Goal: Entertainment & Leisure: Consume media (video, audio)

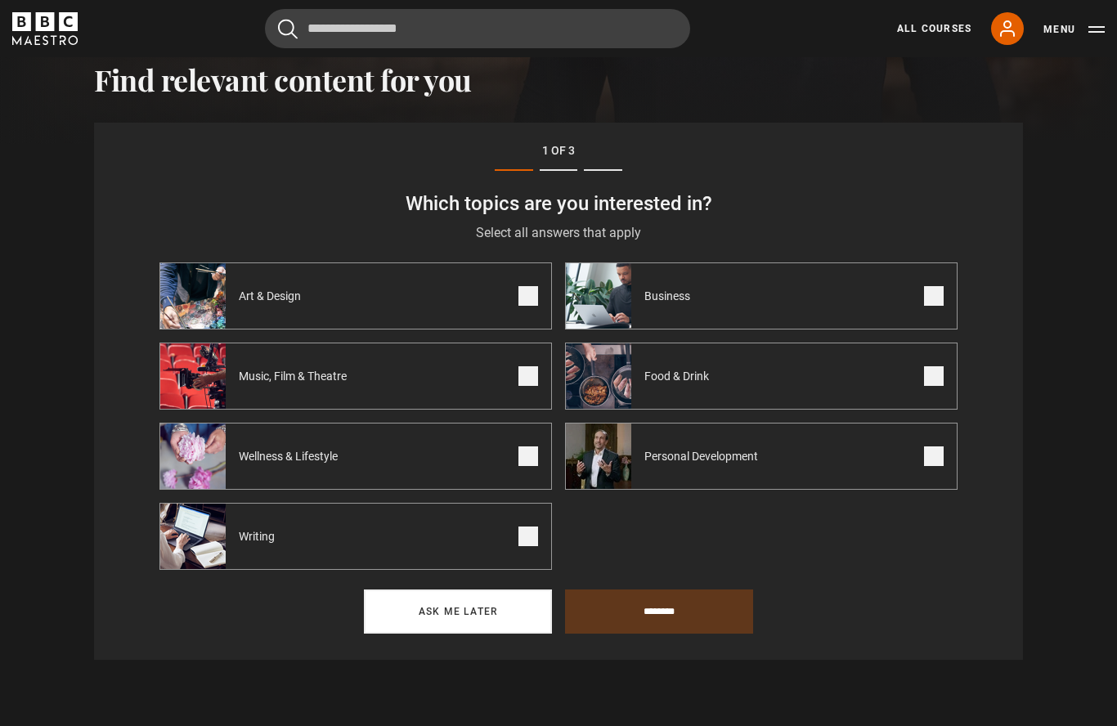
click at [501, 622] on button "Ask me later" at bounding box center [458, 611] width 188 height 44
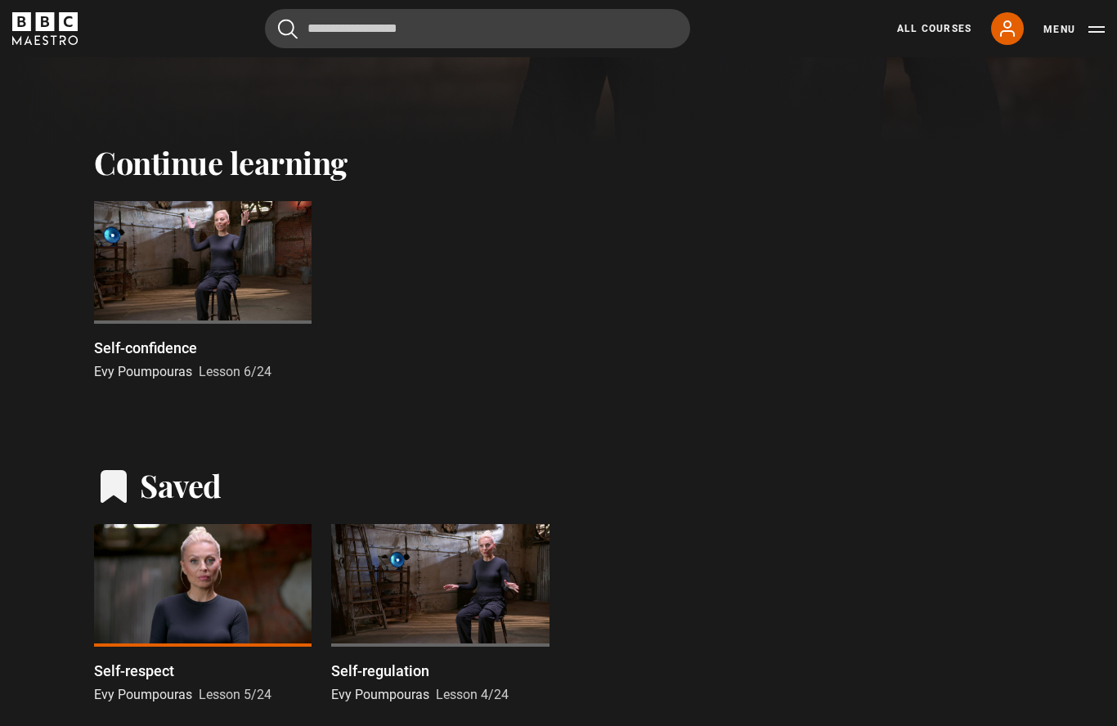
click at [274, 275] on div at bounding box center [202, 262] width 217 height 123
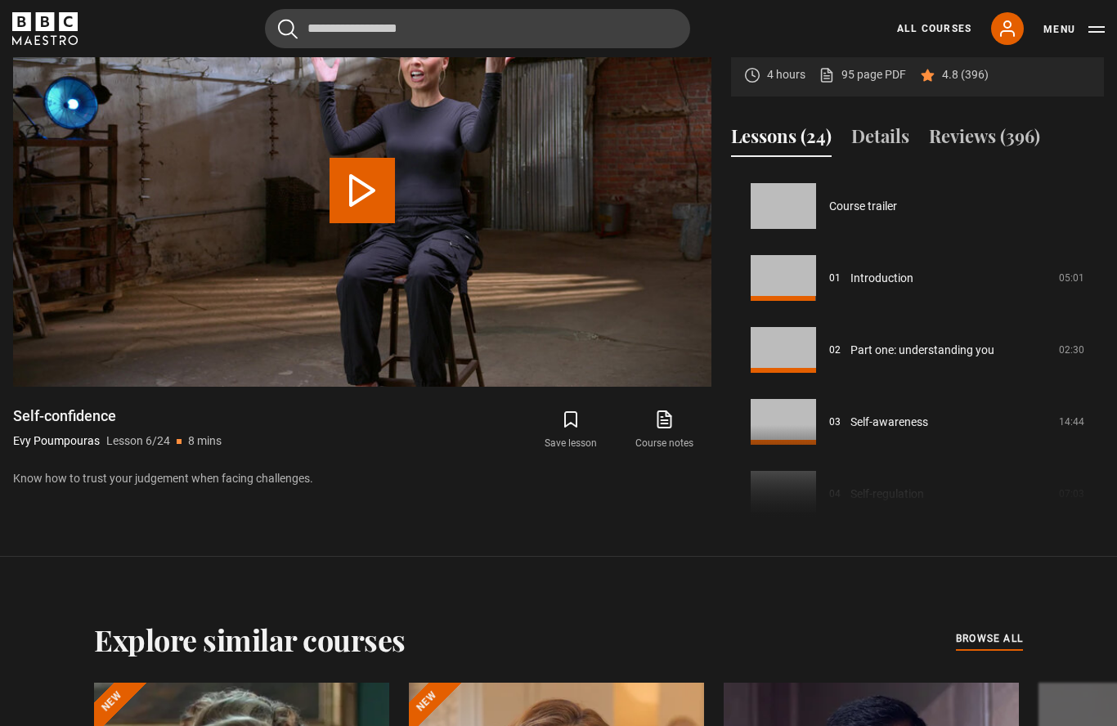
scroll to position [360, 0]
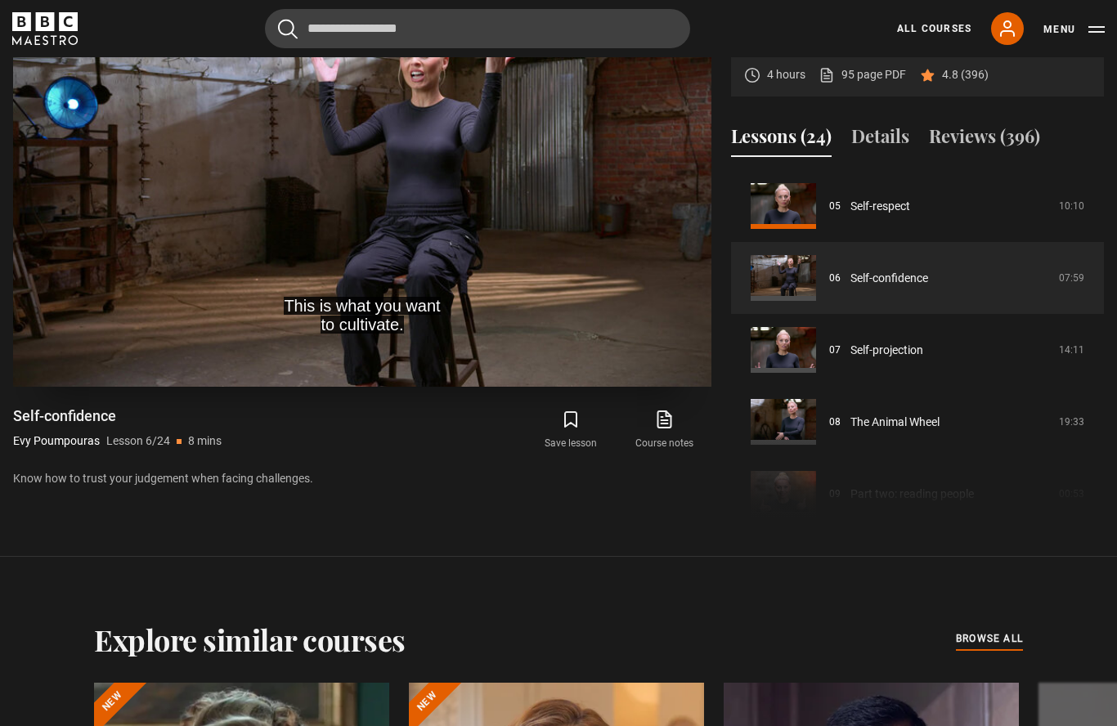
click at [504, 336] on video-js "This is what you want to cultivate. Video Player is loading. Play Lesson Self-c…" at bounding box center [362, 190] width 698 height 392
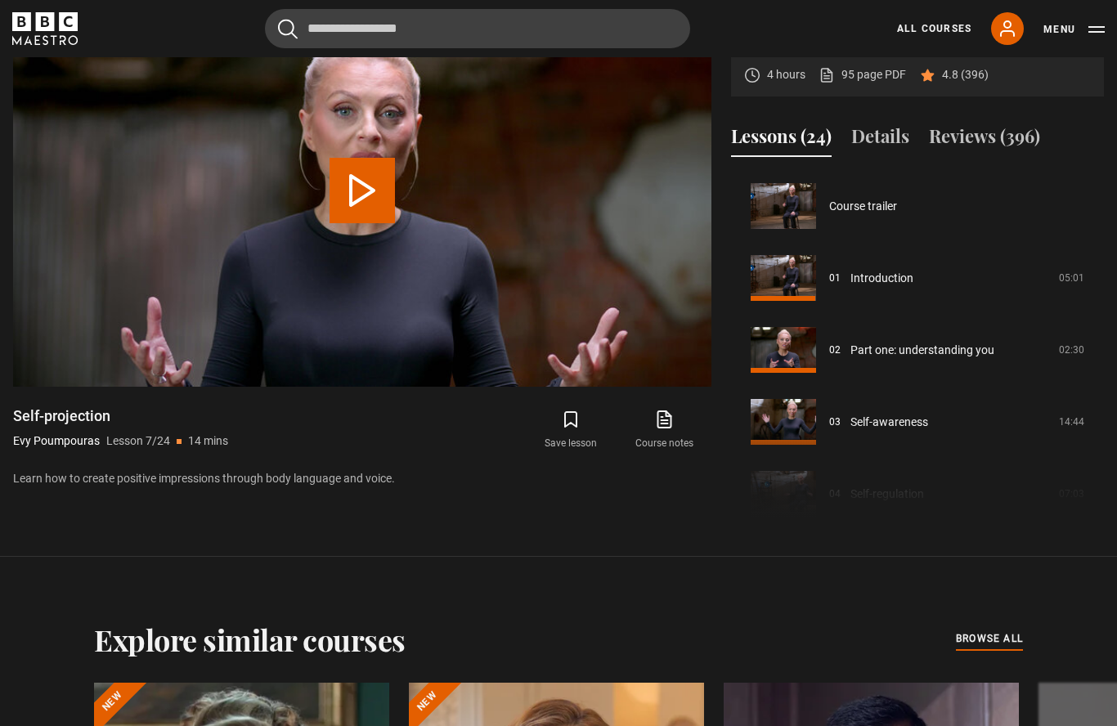
scroll to position [432, 0]
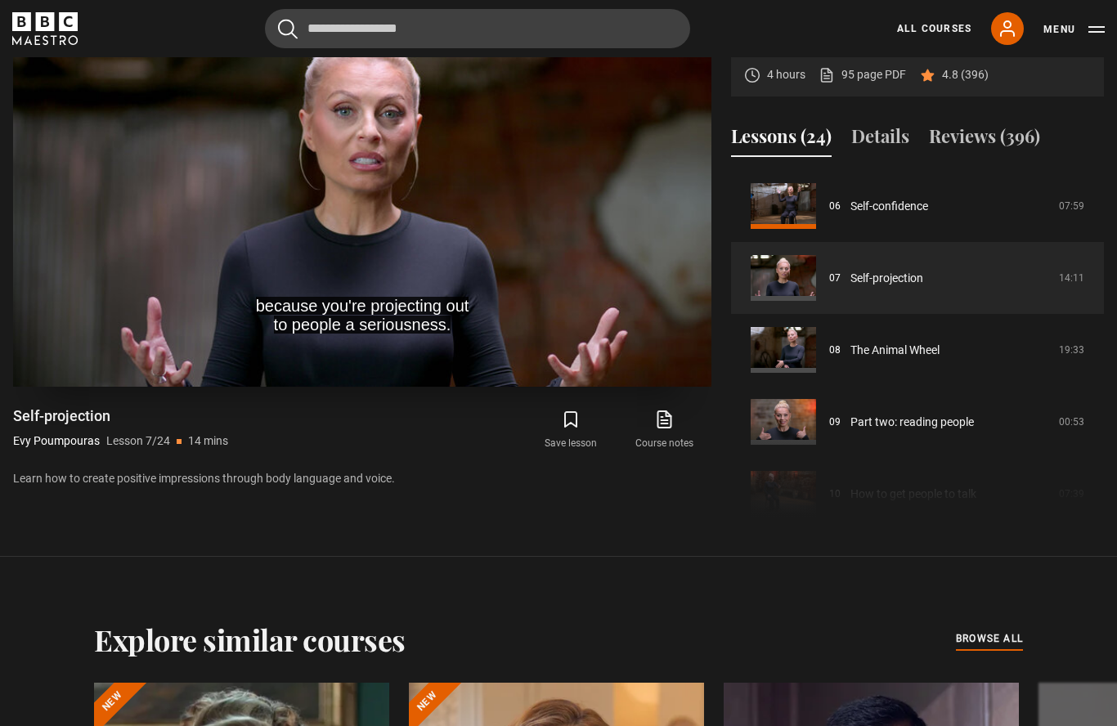
click at [427, 230] on video-js "because you're projecting out to people a seriousness. Video Player is loading.…" at bounding box center [362, 190] width 698 height 392
click at [589, 352] on video-js ""I matter. I deserve to be here." Video Player is loading. Play Lesson Self-pro…" at bounding box center [362, 190] width 698 height 392
